Goal: Task Accomplishment & Management: Manage account settings

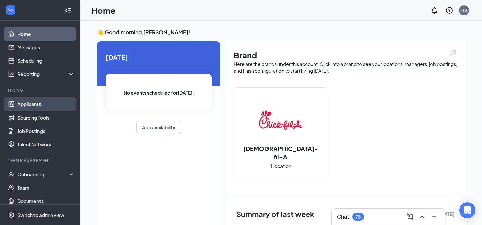
click at [30, 100] on link "Applicants" at bounding box center [45, 104] width 57 height 13
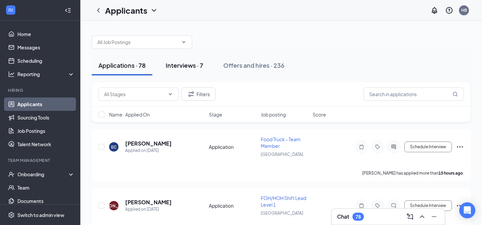
click at [195, 61] on button "Interviews · 7" at bounding box center [184, 66] width 51 height 20
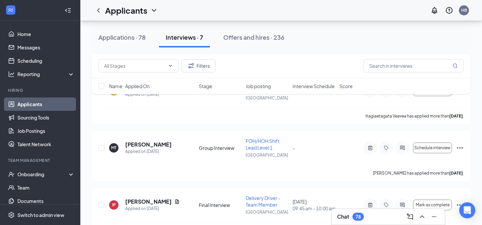
scroll to position [300, 0]
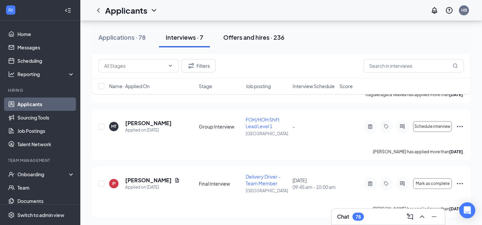
click at [258, 40] on div "Offers and hires · 236" at bounding box center [253, 37] width 61 height 8
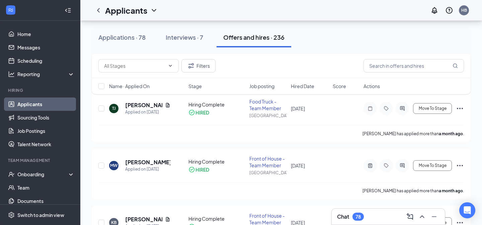
scroll to position [320, 0]
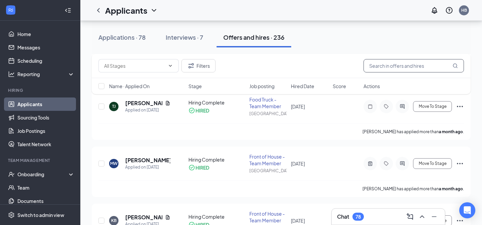
click at [414, 66] on input "text" at bounding box center [413, 65] width 100 height 13
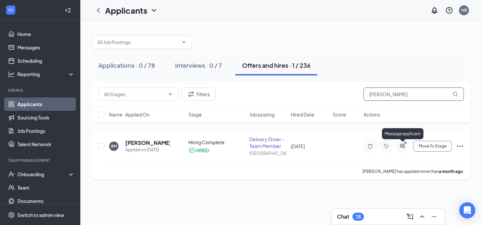
type input "[PERSON_NAME]"
click at [405, 147] on icon "ActiveChat" at bounding box center [402, 146] width 8 height 5
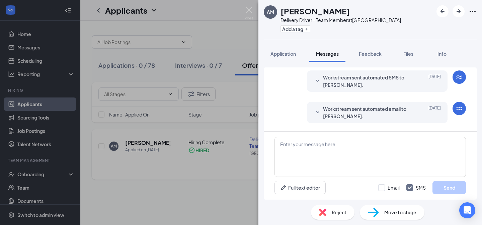
scroll to position [373, 0]
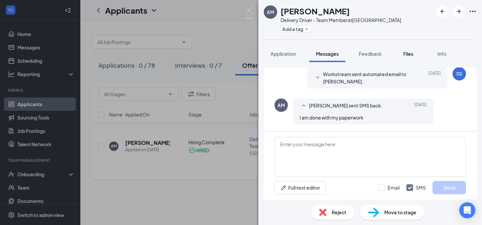
click at [407, 52] on span "Files" at bounding box center [408, 54] width 10 height 6
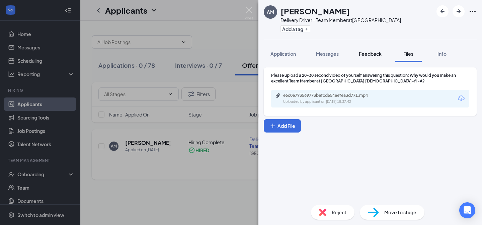
click at [374, 53] on span "Feedback" at bounding box center [370, 54] width 23 height 6
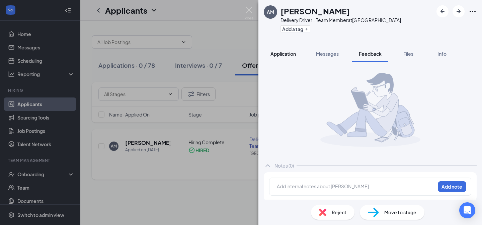
click at [292, 51] on span "Application" at bounding box center [282, 54] width 25 height 6
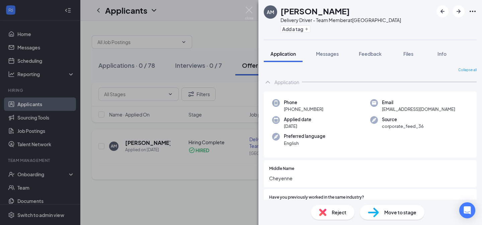
click at [242, 50] on div "AM [PERSON_NAME] Delivery Driver - Team Member at [GEOGRAPHIC_DATA] Add a tag A…" at bounding box center [241, 112] width 482 height 225
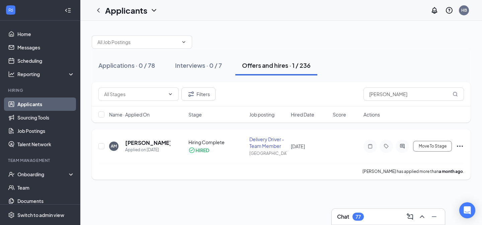
click at [364, 220] on div "Chat 77" at bounding box center [388, 217] width 102 height 11
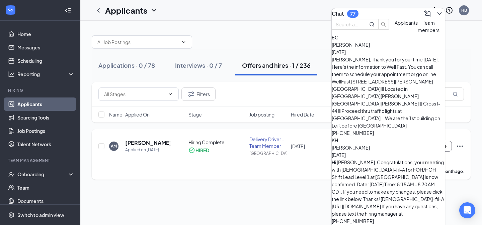
click at [401, 76] on div "EC [PERSON_NAME] [DATE] [PERSON_NAME], Thank you for your time [DATE]. Here's t…" at bounding box center [387, 85] width 113 height 103
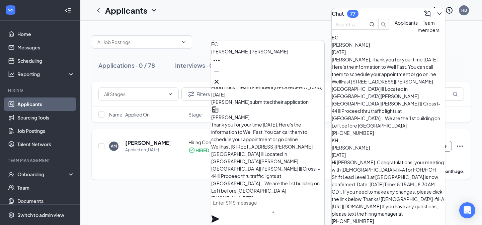
scroll to position [-14, 0]
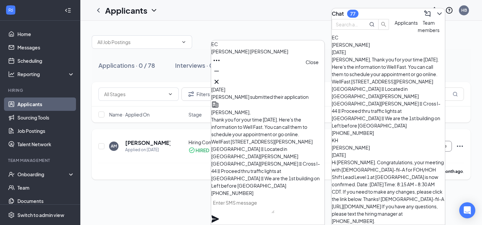
click at [220, 80] on icon "Cross" at bounding box center [216, 82] width 8 height 8
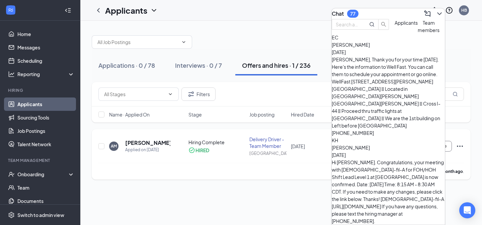
click at [417, 33] on span "Team members" at bounding box center [428, 26] width 22 height 13
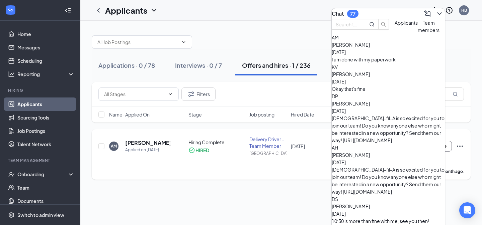
click at [397, 63] on div "I am done with my paperwork" at bounding box center [387, 59] width 113 height 7
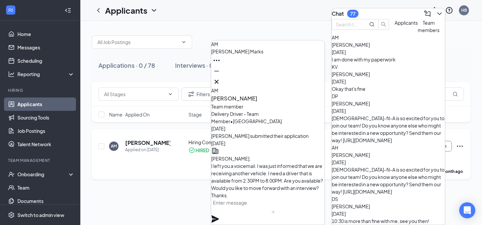
scroll to position [-492, 0]
click at [218, 80] on icon "Cross" at bounding box center [216, 82] width 4 height 4
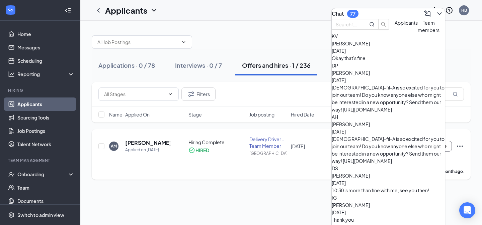
scroll to position [31, 0]
click at [278, 174] on div "[PERSON_NAME] has applied more than a month ago ." at bounding box center [280, 171] width 365 height 17
click at [297, 23] on div "Applications · 0 / 78 Interviews · 0 / 7 Offers and hires · 1 / 236 Filters [PE…" at bounding box center [280, 104] width 401 height 167
click at [435, 13] on icon "ChevronDown" at bounding box center [439, 14] width 8 height 8
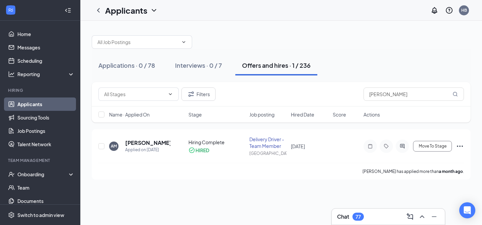
scroll to position [0, 0]
